Goal: Information Seeking & Learning: Learn about a topic

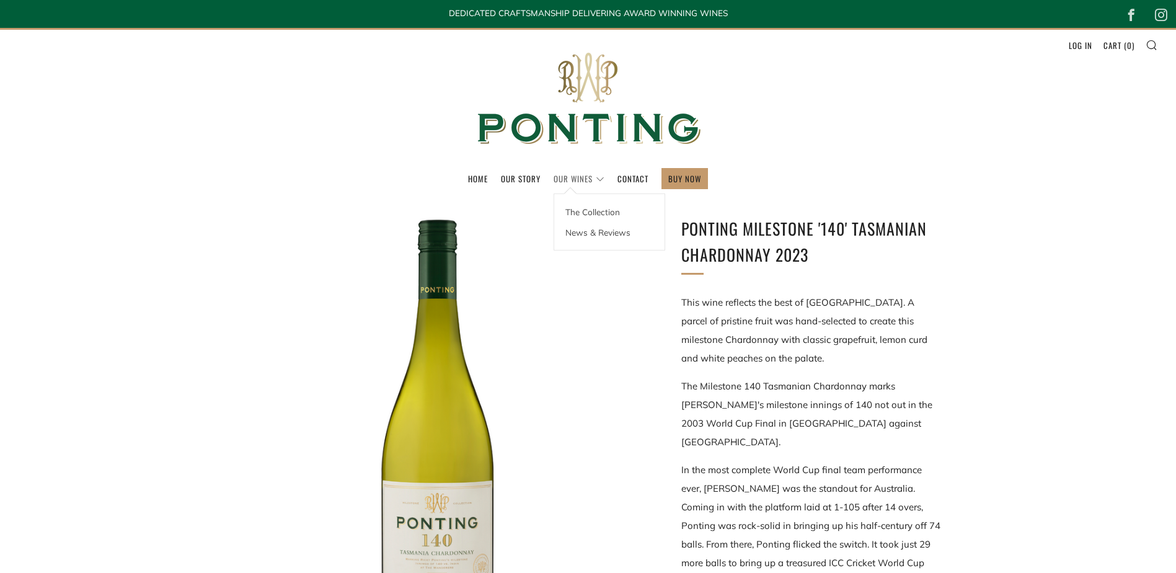
click at [578, 180] on link "Our Wines" at bounding box center [579, 179] width 51 height 20
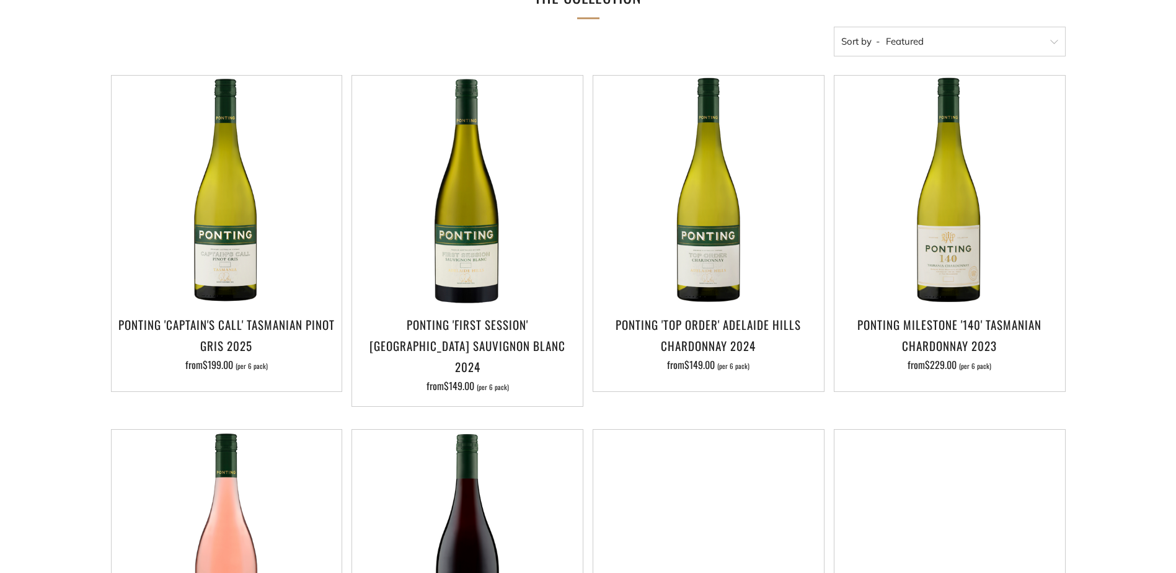
scroll to position [236, 0]
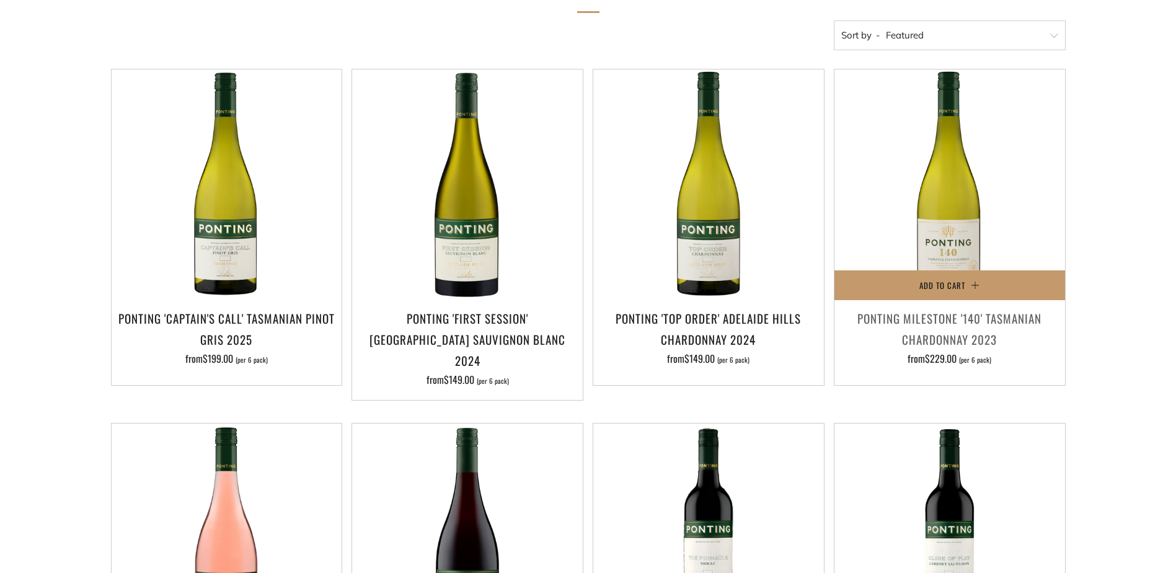
click at [934, 320] on h3 "Ponting Milestone '140' Tasmanian Chardonnay 2023" at bounding box center [950, 329] width 218 height 42
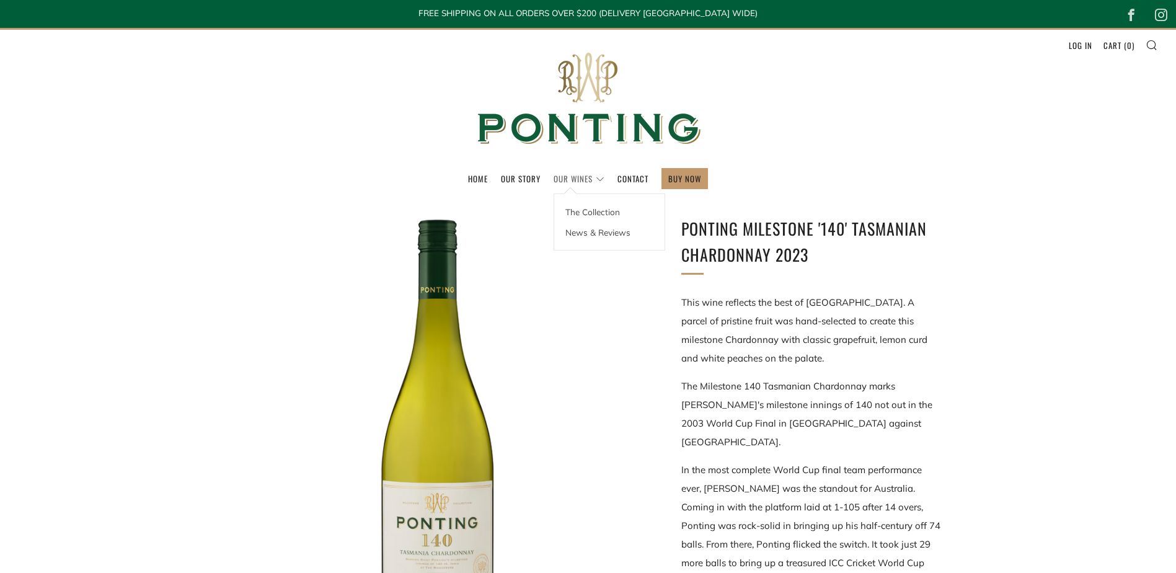
click at [573, 179] on link "Our Wines" at bounding box center [579, 179] width 51 height 20
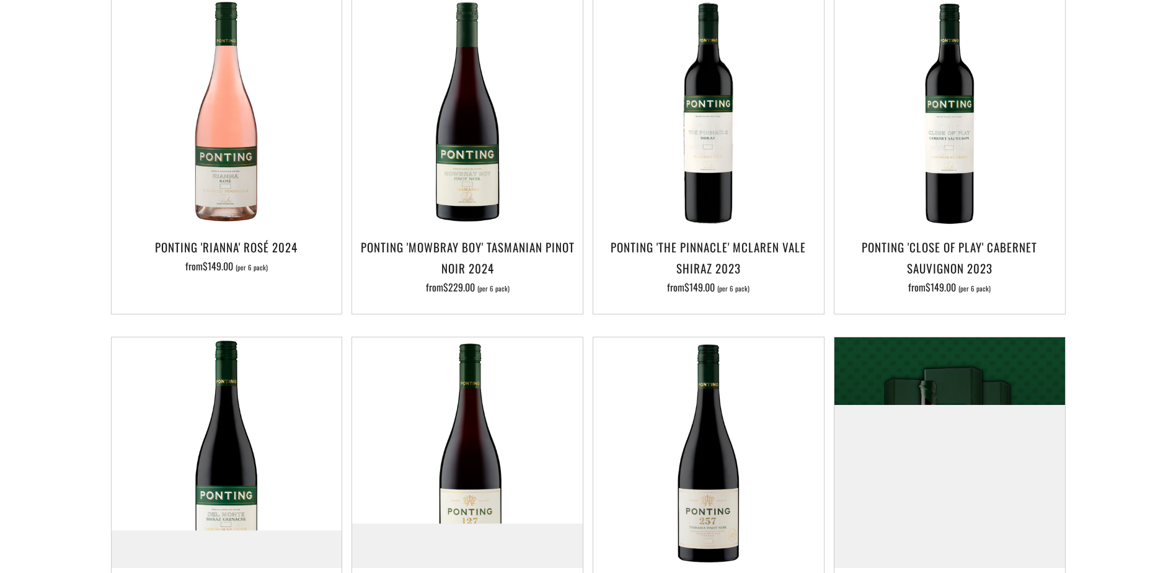
scroll to position [630, 0]
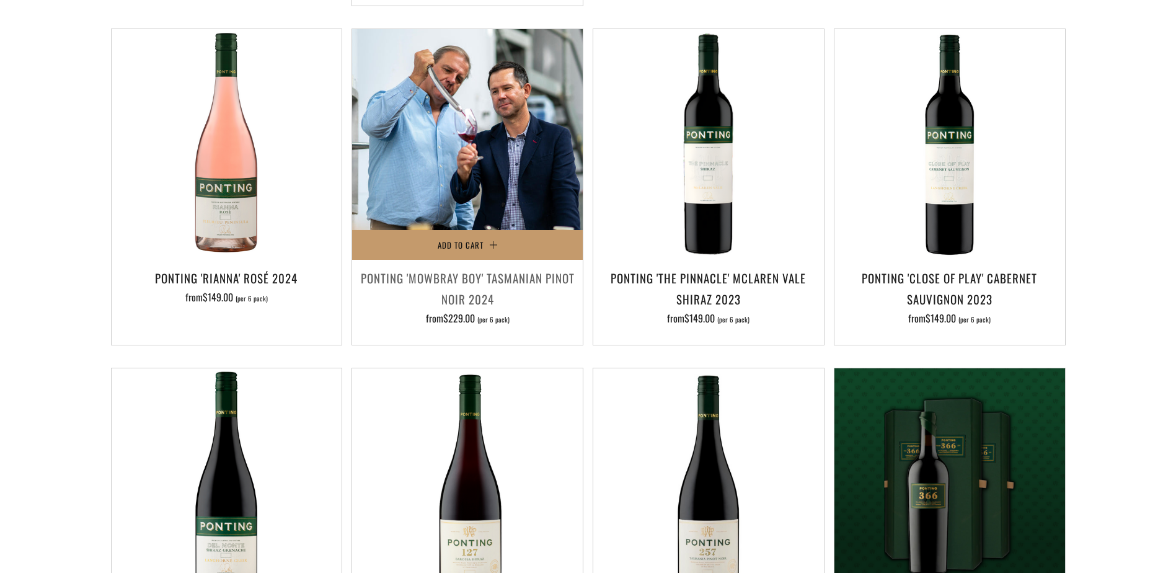
click at [474, 188] on img at bounding box center [467, 144] width 231 height 231
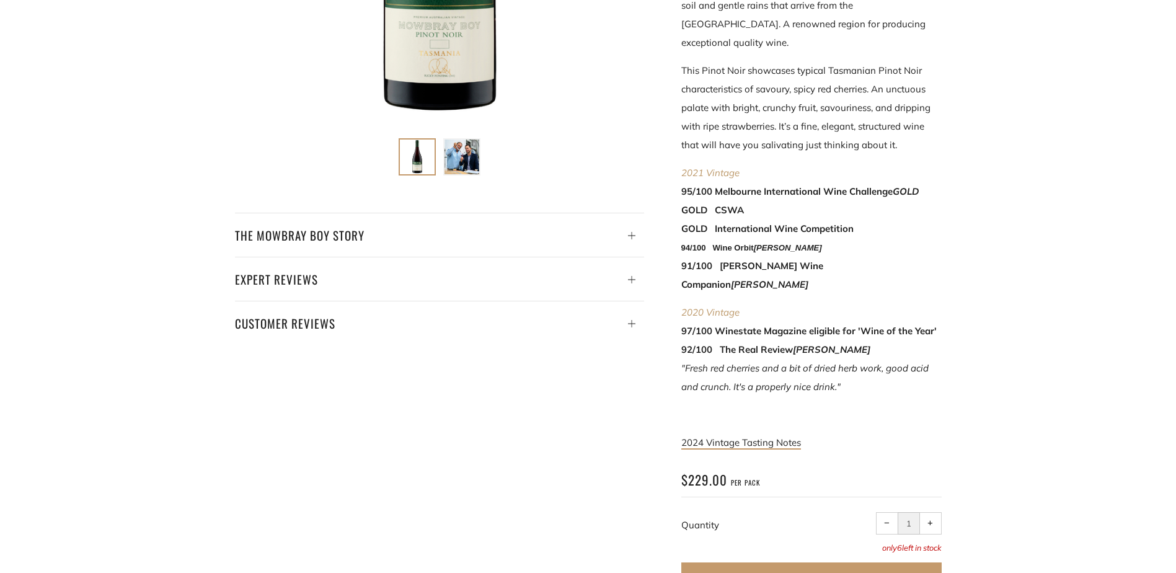
scroll to position [544, 0]
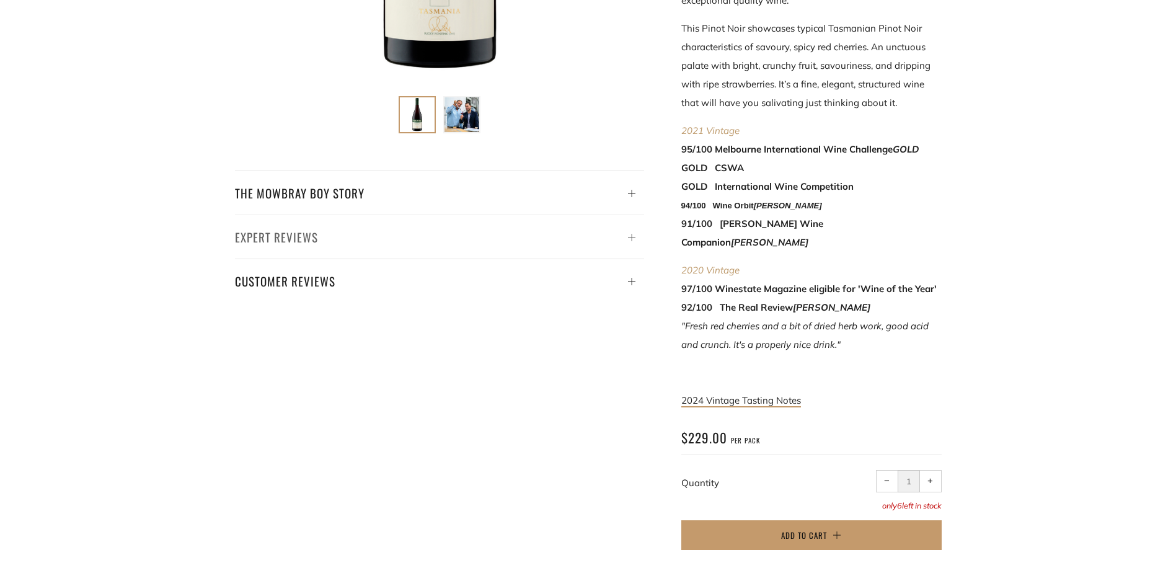
click at [299, 235] on h4 "Expert Reviews" at bounding box center [439, 236] width 409 height 21
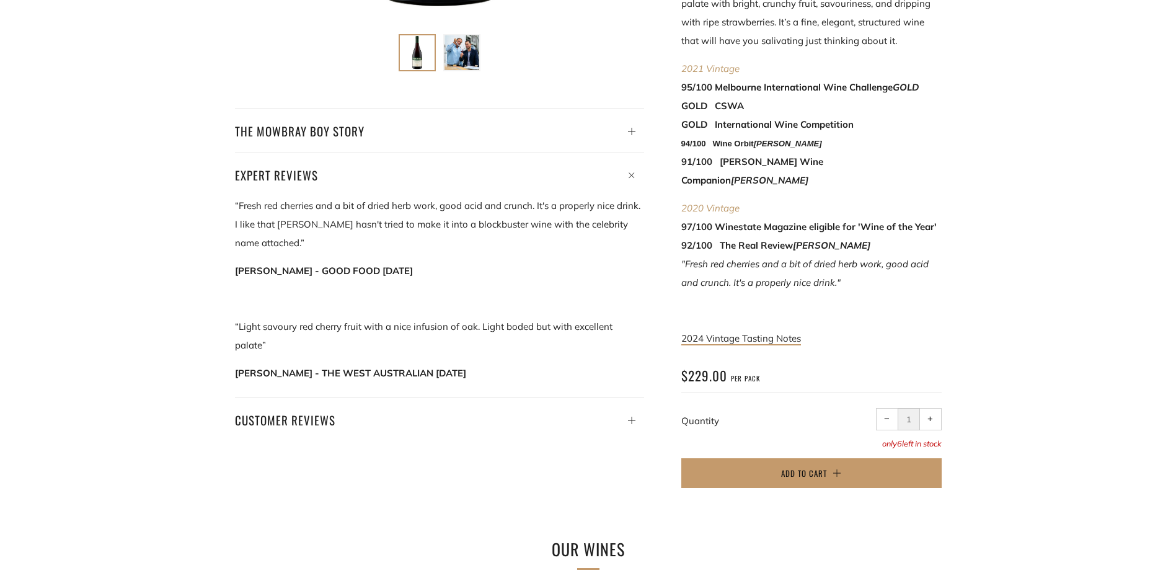
scroll to position [659, 0]
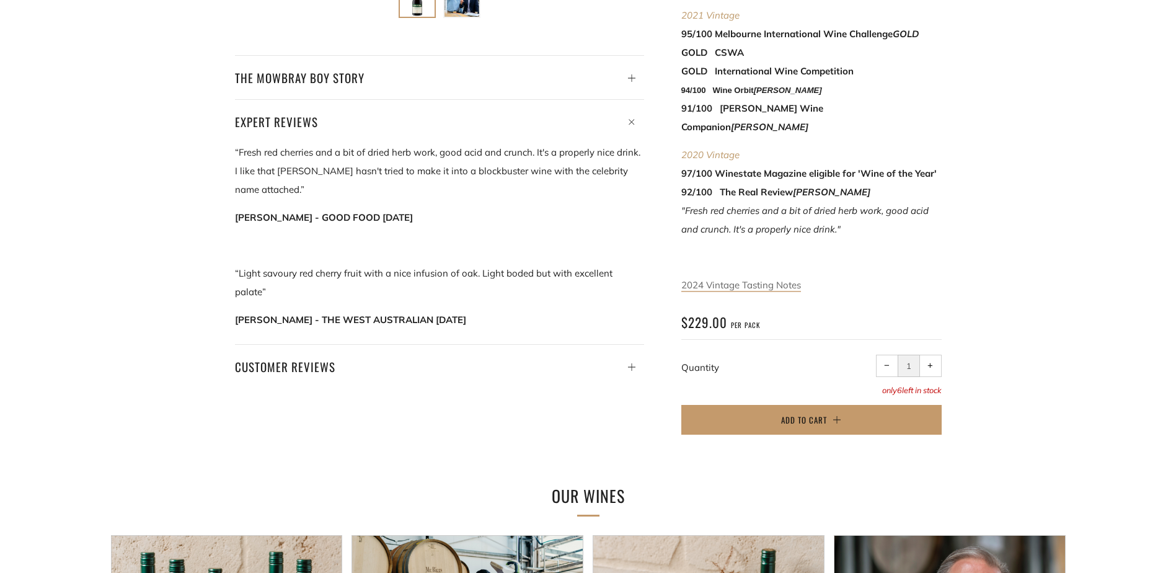
click at [738, 279] on span "2024 Vintage Tasting Notes" at bounding box center [741, 285] width 120 height 12
